Goal: Transaction & Acquisition: Purchase product/service

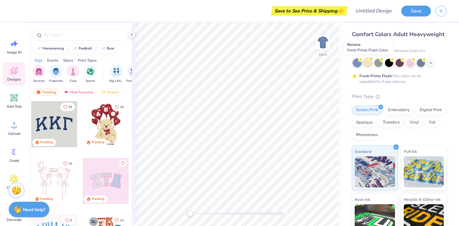
click at [371, 65] on div at bounding box center [367, 62] width 8 height 8
click at [381, 64] on div at bounding box center [378, 62] width 8 height 8
click at [390, 67] on div "Fresh Prints Flash: This color can be expedited for 5 day delivery." at bounding box center [399, 72] width 95 height 26
click at [389, 62] on div at bounding box center [389, 62] width 8 height 8
click at [399, 65] on div at bounding box center [399, 62] width 8 height 8
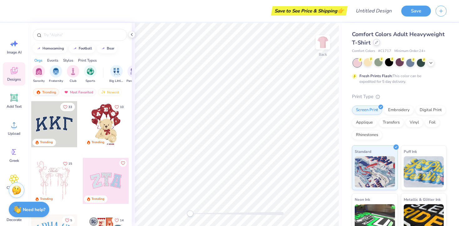
click at [377, 42] on icon at bounding box center [376, 42] width 3 height 3
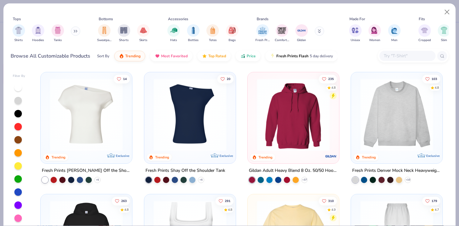
click at [377, 109] on img at bounding box center [396, 115] width 79 height 73
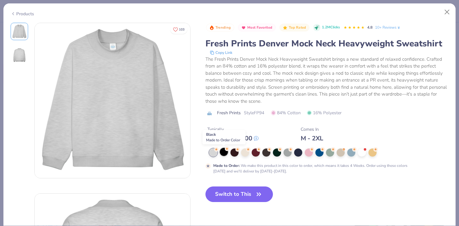
click at [224, 150] on div at bounding box center [224, 152] width 8 height 8
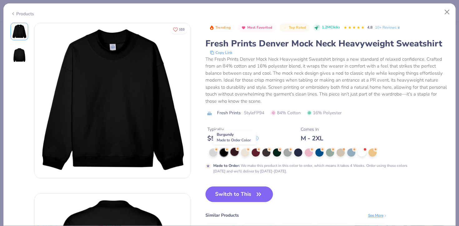
click at [236, 151] on circle at bounding box center [237, 149] width 4 height 4
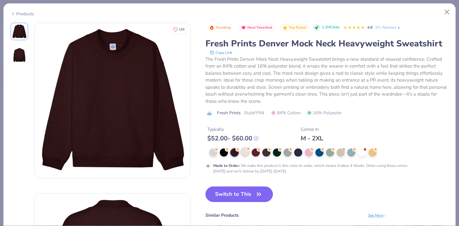
click at [242, 154] on div at bounding box center [245, 152] width 8 height 8
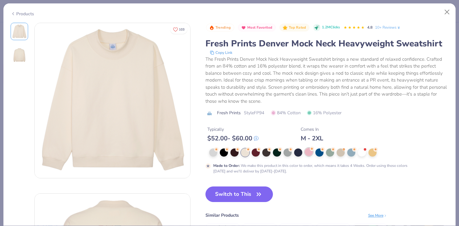
click at [309, 155] on div at bounding box center [308, 152] width 8 height 8
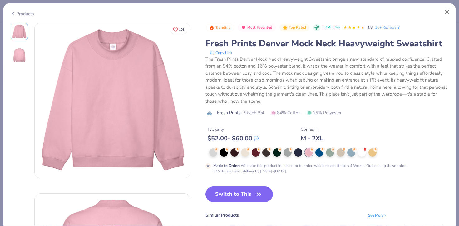
click at [18, 11] on div "Products" at bounding box center [22, 14] width 23 height 7
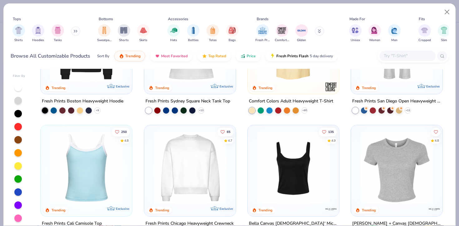
scroll to position [194, 0]
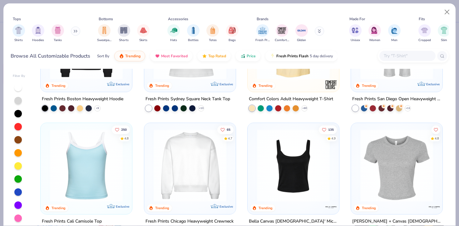
click at [76, 30] on icon at bounding box center [76, 31] width 4 height 3
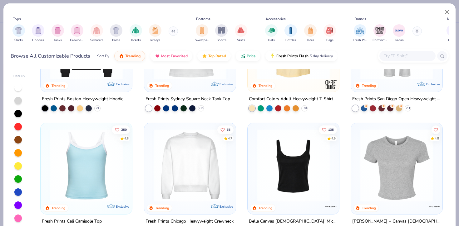
click at [76, 30] on img "filter for Crewnecks" at bounding box center [77, 30] width 7 height 7
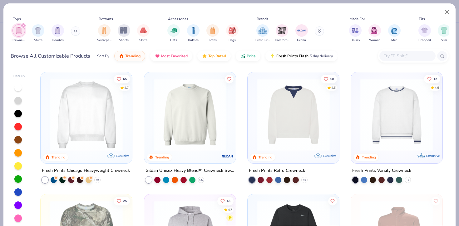
click at [81, 121] on img at bounding box center [86, 115] width 79 height 73
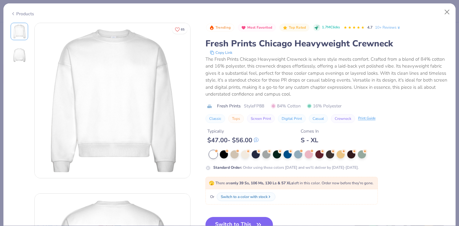
click at [14, 12] on icon at bounding box center [13, 13] width 5 height 7
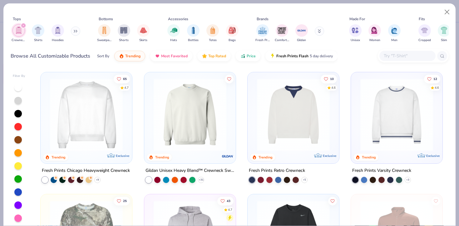
scroll to position [1, 0]
click at [113, 120] on img at bounding box center [86, 114] width 79 height 73
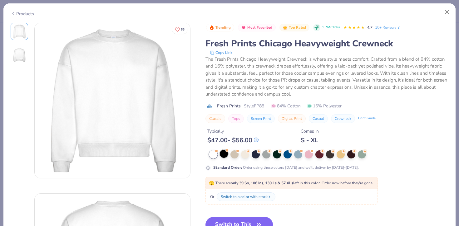
click at [227, 154] on div at bounding box center [224, 154] width 8 height 8
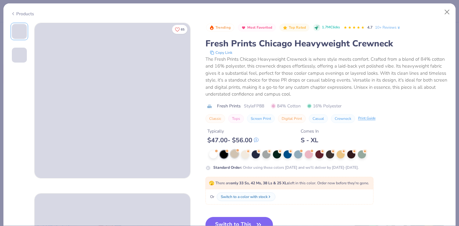
click at [231, 155] on div at bounding box center [234, 154] width 8 height 8
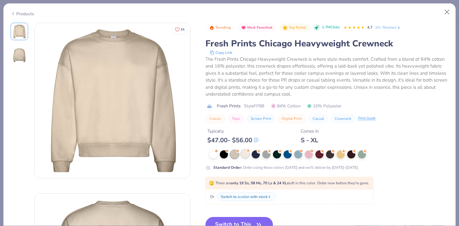
click at [246, 154] on div at bounding box center [245, 154] width 8 height 8
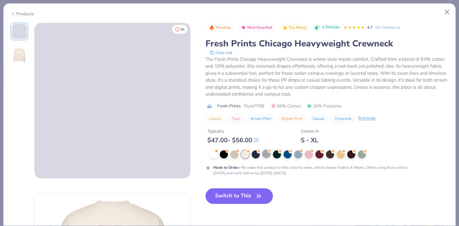
click at [266, 159] on div "Made to Order : We make this product in this color to order, which means it tak…" at bounding box center [326, 164] width 243 height 26
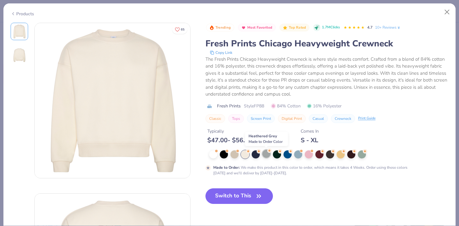
click at [265, 155] on div at bounding box center [266, 154] width 8 height 8
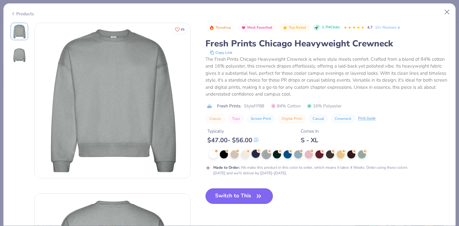
click at [258, 155] on div at bounding box center [255, 154] width 8 height 8
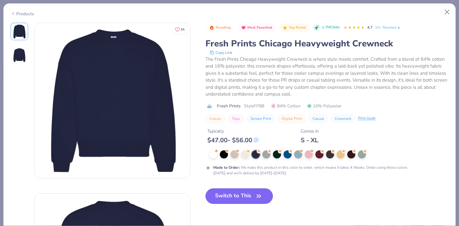
click at [293, 155] on div at bounding box center [328, 155] width 239 height 8
click at [303, 156] on div at bounding box center [328, 155] width 239 height 8
click at [300, 155] on div at bounding box center [298, 154] width 8 height 8
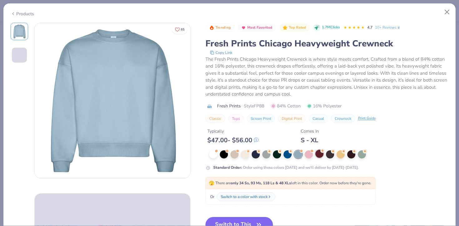
click at [316, 154] on div at bounding box center [319, 154] width 8 height 8
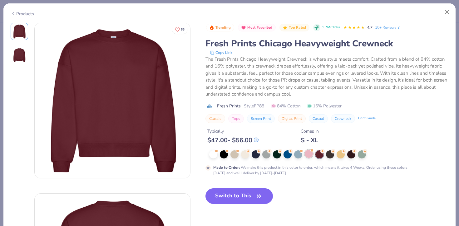
click at [309, 155] on div at bounding box center [308, 154] width 8 height 8
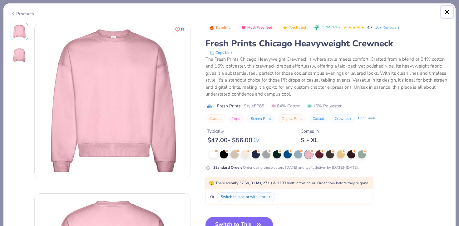
click at [449, 12] on button "Close" at bounding box center [447, 12] width 12 height 12
